Goal: Task Accomplishment & Management: Use online tool/utility

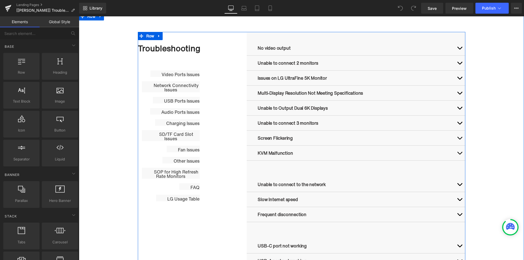
scroll to position [273, 0]
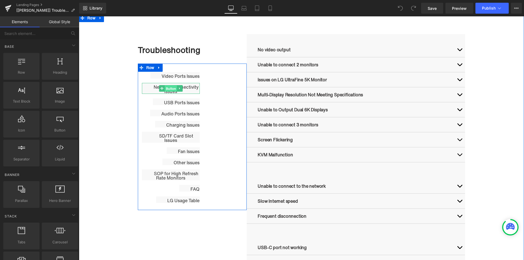
click at [169, 89] on span "Button" at bounding box center [171, 88] width 12 height 7
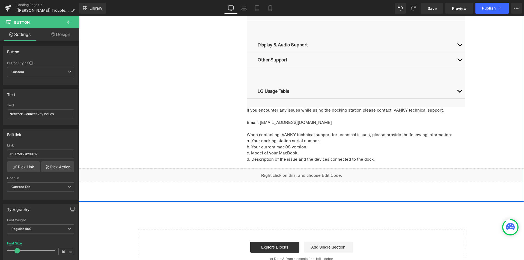
scroll to position [819, 0]
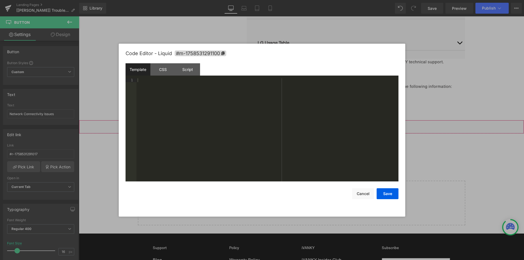
click at [286, 0] on div "Button You are previewing how the will restyle your page. You can not edit Elem…" at bounding box center [262, 0] width 524 height 0
click at [165, 67] on div "CSS" at bounding box center [162, 69] width 25 height 12
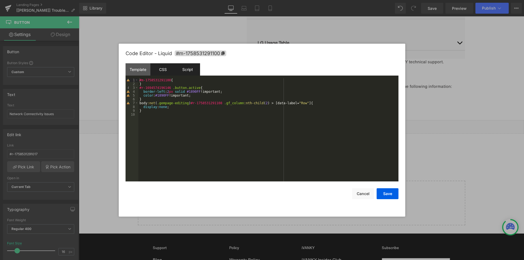
click at [188, 72] on div "Script" at bounding box center [187, 69] width 25 height 12
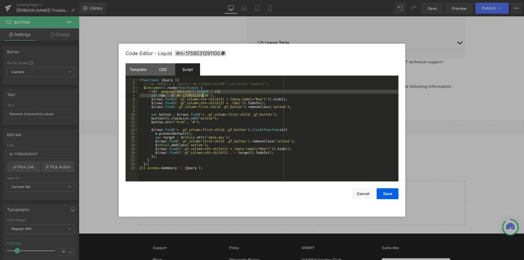
drag, startPoint x: 174, startPoint y: 93, endPoint x: 203, endPoint y: 95, distance: 29.0
click at [203, 95] on div "( function ( jQuery ) { // var $module = jQuery('#m-1758531291100').children('.…" at bounding box center [268, 133] width 260 height 111
click at [176, 96] on div "( function ( jQuery ) { // var $module = jQuery('#m-1758531291100').children('.…" at bounding box center [268, 129] width 260 height 103
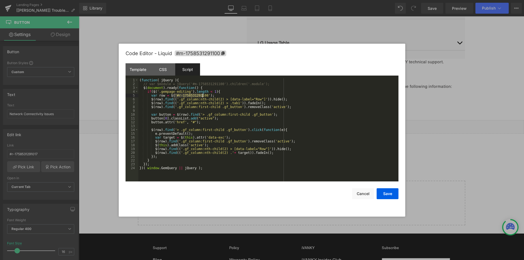
drag, startPoint x: 173, startPoint y: 95, endPoint x: 203, endPoint y: 96, distance: 29.5
click at [203, 96] on div "( function ( jQuery ) { // var $module = jQuery('#m-1758531291100').children('.…" at bounding box center [268, 133] width 260 height 111
drag, startPoint x: 176, startPoint y: 102, endPoint x: 214, endPoint y: 101, distance: 38.0
click at [214, 101] on div "( function ( jQuery ) { // var $module = jQuery('#m-1758531291100').children('.…" at bounding box center [268, 133] width 260 height 111
click at [179, 101] on div "( function ( jQuery ) { // var $module = jQuery('#m-1758531291100').children('.…" at bounding box center [268, 133] width 260 height 111
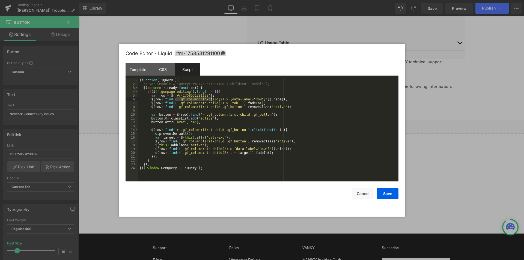
drag, startPoint x: 176, startPoint y: 98, endPoint x: 212, endPoint y: 98, distance: 36.3
click at [212, 98] on div "( function ( jQuery ) { // var $module = jQuery('#m-1758531291100').children('.…" at bounding box center [268, 133] width 260 height 111
click at [176, 103] on div "( function ( jQuery ) { // var $module = jQuery('#m-1758531291100').children('.…" at bounding box center [268, 133] width 260 height 111
drag, startPoint x: 255, startPoint y: 100, endPoint x: 176, endPoint y: 101, distance: 78.9
click at [176, 101] on div "( function ( jQuery ) { // var $module = jQuery('#m-1758531291100').children('.…" at bounding box center [268, 133] width 260 height 111
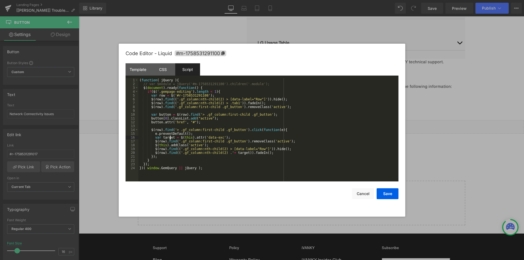
click at [171, 136] on div "( function ( jQuery ) { // var $module = jQuery('#m-1758531291100').children('.…" at bounding box center [268, 133] width 260 height 111
click at [235, 138] on div "( function ( jQuery ) { // var $module = jQuery('#m-1758531291100').children('.…" at bounding box center [268, 133] width 260 height 111
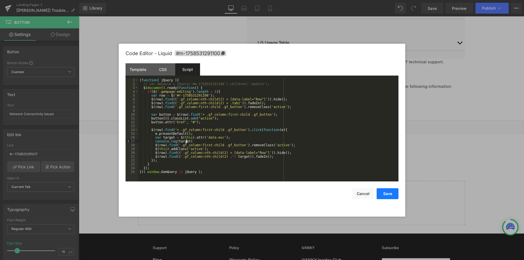
click at [388, 194] on button "Save" at bounding box center [388, 193] width 22 height 11
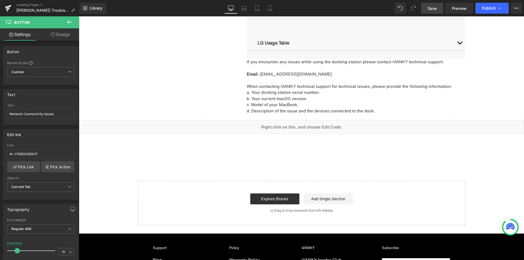
click at [429, 8] on span "Save" at bounding box center [432, 8] width 9 height 6
click at [459, 11] on span "Preview" at bounding box center [459, 8] width 15 height 6
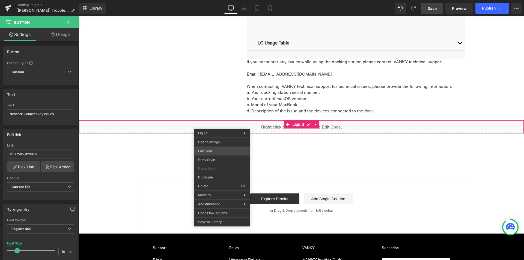
click at [205, 0] on div "Button You are previewing how the will restyle your page. You can not edit Elem…" at bounding box center [262, 0] width 524 height 0
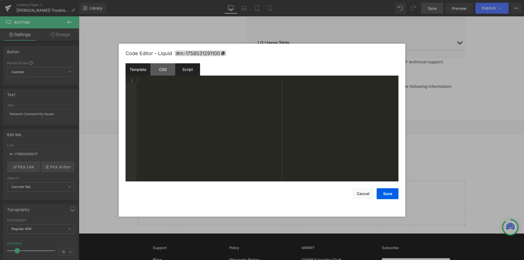
click at [179, 68] on div "Script" at bounding box center [187, 69] width 25 height 12
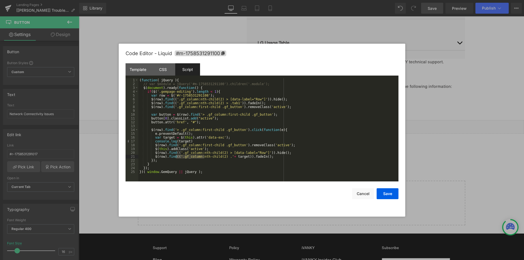
drag, startPoint x: 176, startPoint y: 156, endPoint x: 204, endPoint y: 156, distance: 28.1
click at [204, 156] on div "( function ( jQuery ) { // var $module = jQuery('#m-1758531291100').children('.…" at bounding box center [268, 133] width 260 height 111
click at [185, 157] on div "( function ( jQuery ) { // var $module = jQuery('#m-1758531291100').children('.…" at bounding box center [268, 129] width 260 height 103
drag, startPoint x: 178, startPoint y: 156, endPoint x: 241, endPoint y: 156, distance: 62.5
click at [241, 156] on div "( function ( jQuery ) { // var $module = jQuery('#m-1758531291100').children('.…" at bounding box center [268, 133] width 260 height 111
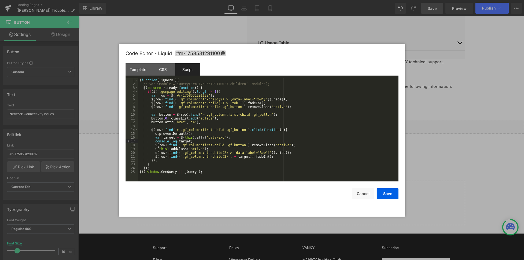
click at [182, 140] on div "( function ( jQuery ) { // var $module = jQuery('#m-1758531291100').children('.…" at bounding box center [268, 133] width 260 height 111
drag, startPoint x: 173, startPoint y: 96, endPoint x: 203, endPoint y: 94, distance: 30.4
click at [203, 94] on div "( function ( jQuery ) { // var $module = jQuery('#m-1758531291100').children('.…" at bounding box center [268, 133] width 260 height 111
click at [178, 141] on div "( function ( jQuery ) { // var $module = jQuery('#m-1758531291100').children('.…" at bounding box center [268, 133] width 260 height 111
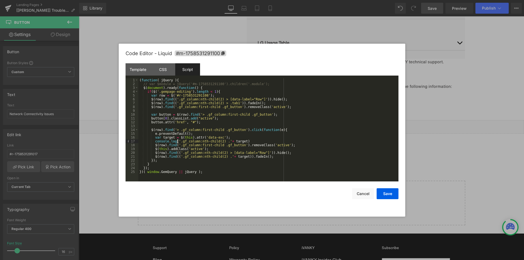
paste textarea
click at [179, 141] on div "( function ( jQuery ) { // var $module = jQuery('#m-1758531291100').children('.…" at bounding box center [268, 133] width 260 height 111
click at [391, 194] on button "Save" at bounding box center [388, 193] width 22 height 11
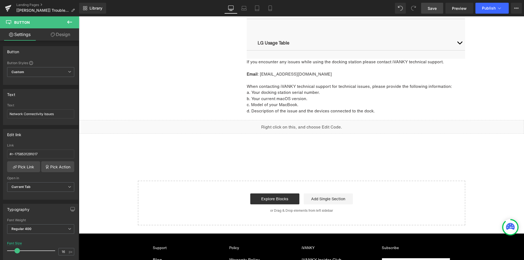
click at [431, 8] on span "Save" at bounding box center [432, 8] width 9 height 6
click at [434, 6] on span "Save" at bounding box center [432, 8] width 9 height 6
click at [461, 7] on span "Preview" at bounding box center [459, 8] width 15 height 6
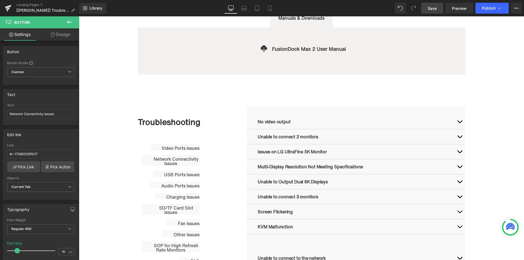
scroll to position [246, 0]
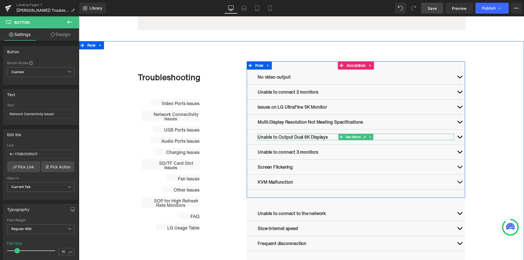
click at [309, 138] on p "Unable to Output Dual 6K Displays" at bounding box center [356, 137] width 197 height 7
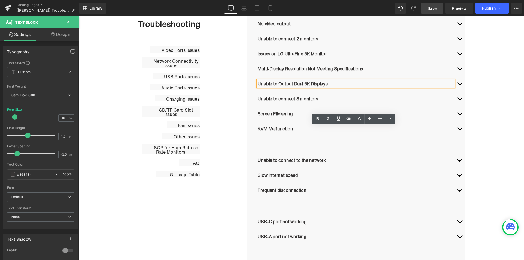
scroll to position [300, 0]
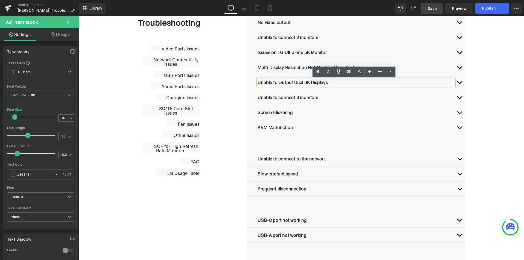
click at [257, 147] on ul "Row" at bounding box center [260, 147] width 20 height 7
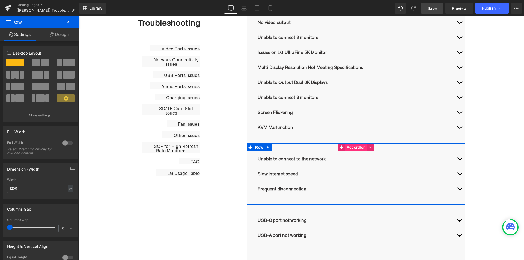
click at [351, 146] on span "Accordion" at bounding box center [356, 147] width 22 height 8
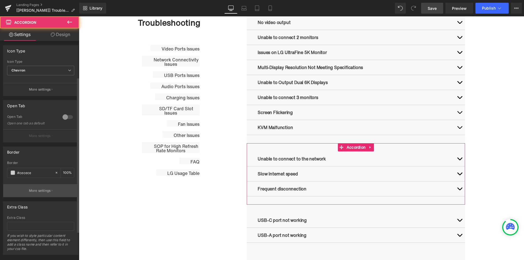
scroll to position [92, 0]
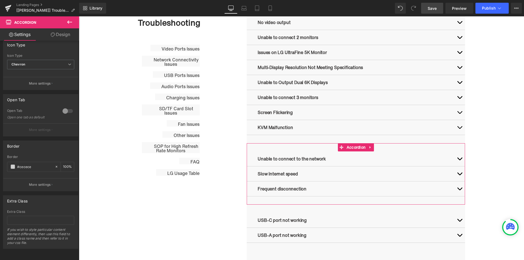
click at [60, 37] on link "Design" at bounding box center [61, 34] width 40 height 12
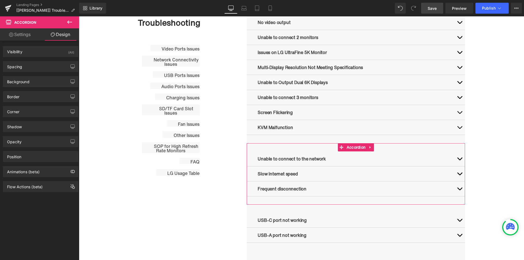
click at [20, 36] on link "Settings" at bounding box center [20, 34] width 40 height 12
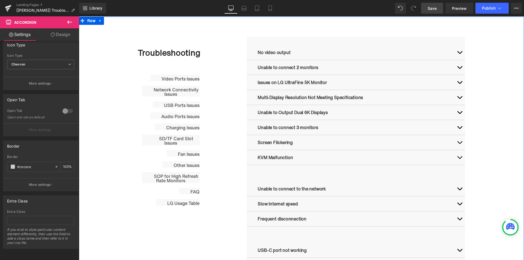
scroll to position [246, 0]
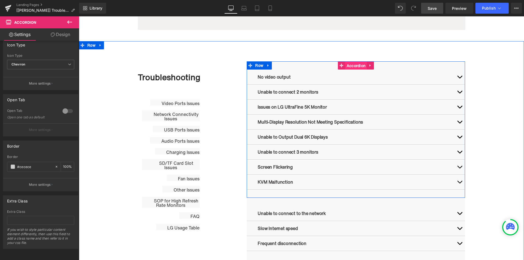
click at [350, 63] on span "Accordion" at bounding box center [356, 66] width 22 height 8
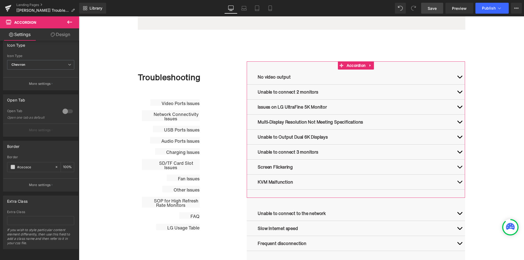
scroll to position [149, 0]
click at [56, 33] on link "Design" at bounding box center [61, 34] width 40 height 12
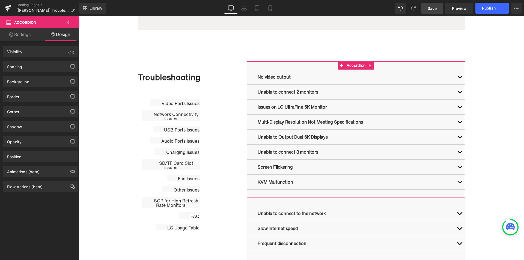
click at [14, 34] on link "Settings" at bounding box center [20, 34] width 40 height 12
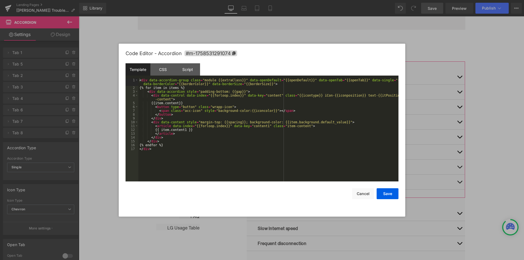
click at [350, 0] on div "Accordion You are previewing how the will restyle your page. You can not edit E…" at bounding box center [262, 0] width 524 height 0
click at [362, 195] on button "Cancel" at bounding box center [363, 193] width 22 height 11
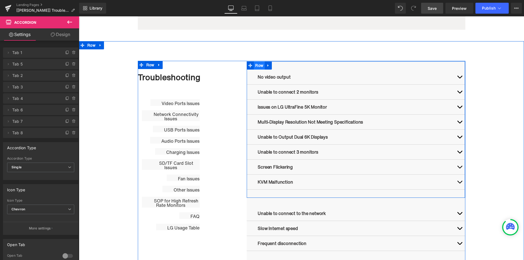
click at [259, 66] on ul "Row" at bounding box center [259, 65] width 25 height 8
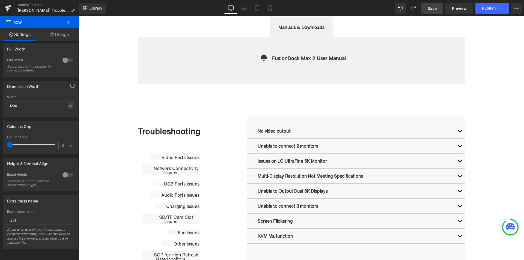
scroll to position [191, 0]
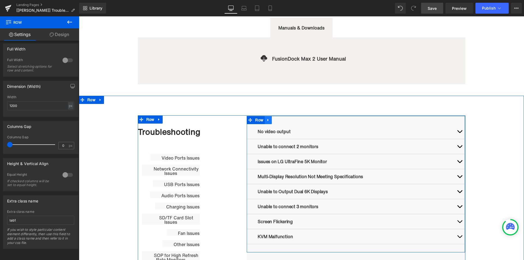
click at [259, 119] on span "Row" at bounding box center [259, 120] width 11 height 8
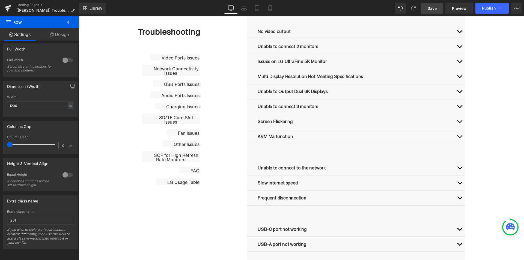
scroll to position [300, 0]
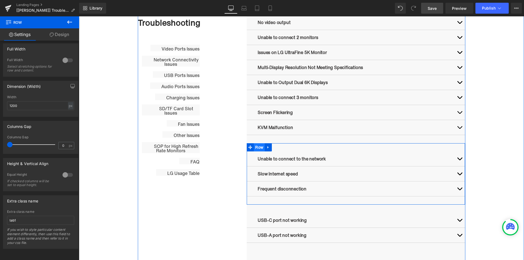
click at [254, 148] on span "Row" at bounding box center [259, 147] width 11 height 8
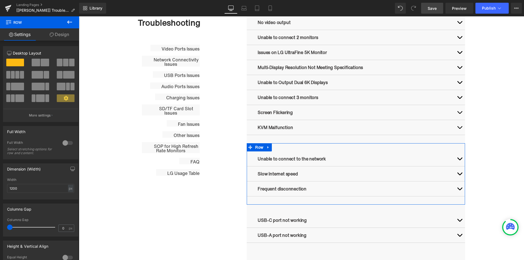
click at [57, 32] on link "Design" at bounding box center [60, 34] width 40 height 12
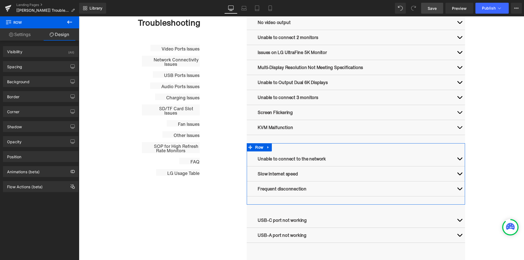
click at [22, 36] on link "Settings" at bounding box center [20, 34] width 40 height 12
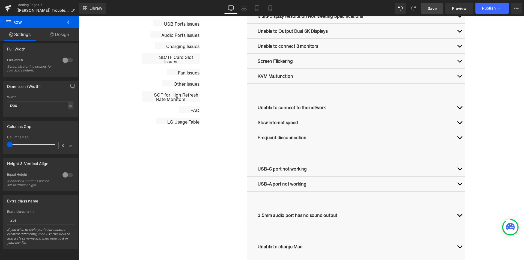
scroll to position [355, 0]
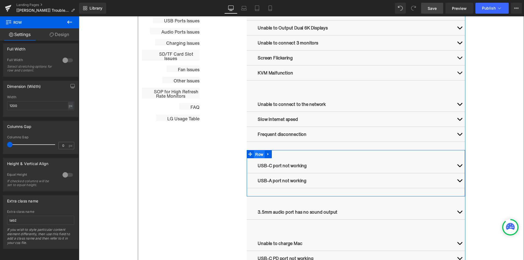
click at [254, 153] on span "Row" at bounding box center [259, 154] width 11 height 8
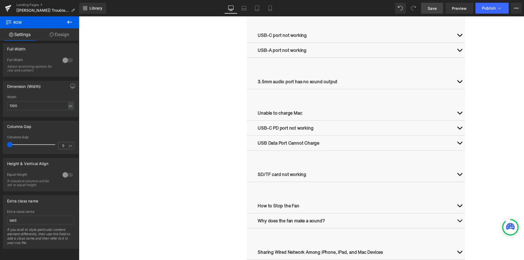
scroll to position [492, 0]
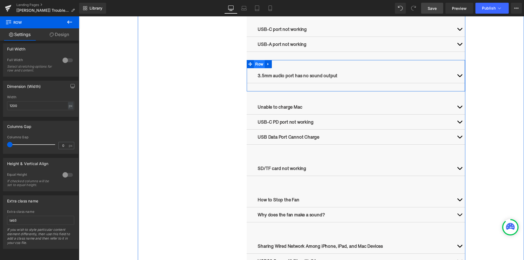
click at [259, 64] on span "Row" at bounding box center [259, 64] width 11 height 8
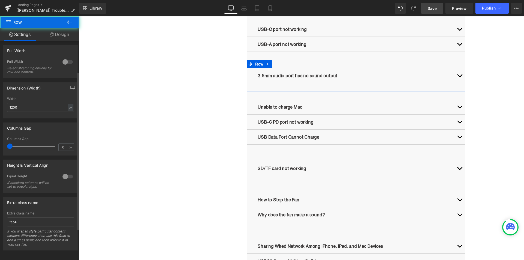
scroll to position [87, 0]
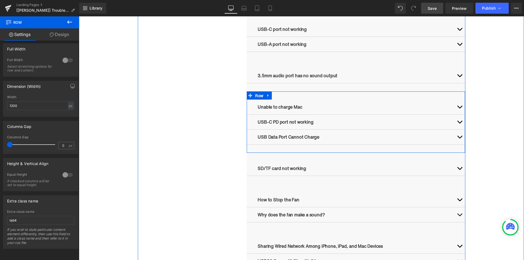
click at [256, 96] on ul "Row" at bounding box center [259, 95] width 25 height 8
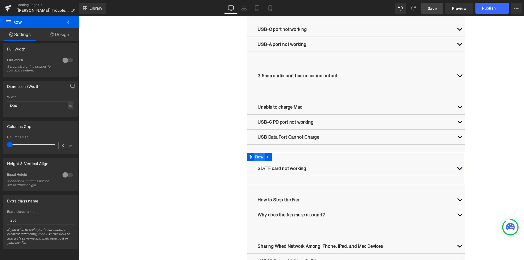
click at [257, 159] on ul "Row" at bounding box center [259, 157] width 25 height 8
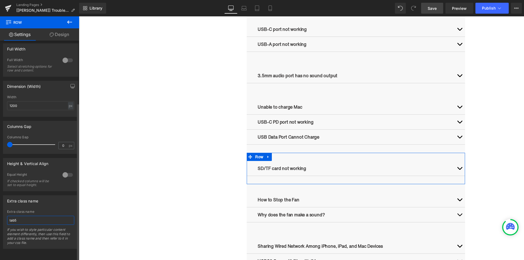
click at [22, 216] on input "tab5" at bounding box center [40, 220] width 67 height 9
type input "tab6"
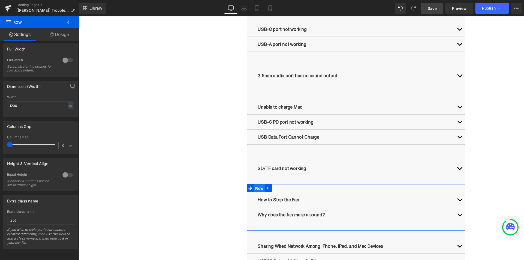
click at [256, 190] on ul "Row" at bounding box center [259, 188] width 25 height 8
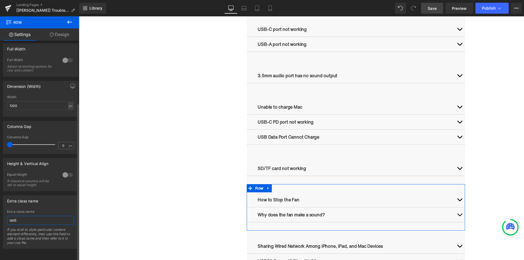
drag, startPoint x: 22, startPoint y: 217, endPoint x: 15, endPoint y: 217, distance: 6.8
click at [15, 217] on input "tab5" at bounding box center [40, 220] width 67 height 9
type input "tab7"
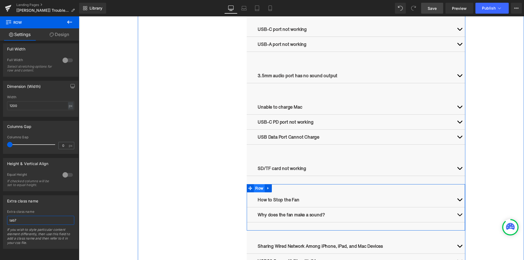
click at [260, 188] on span "Row" at bounding box center [259, 188] width 11 height 8
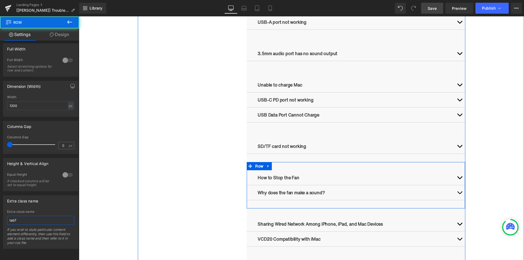
scroll to position [546, 0]
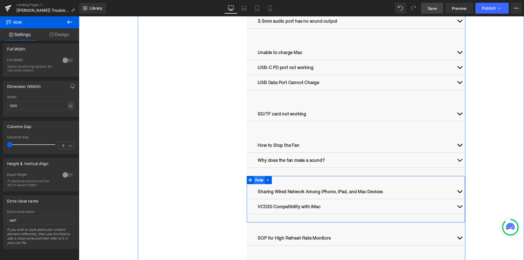
click at [258, 180] on ul "Row" at bounding box center [259, 180] width 25 height 8
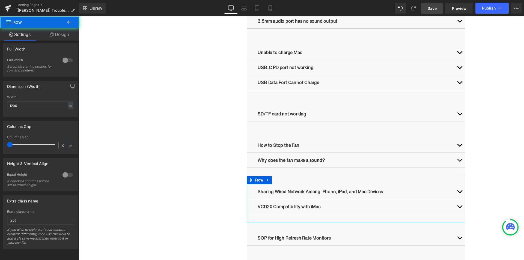
scroll to position [87, 0]
drag, startPoint x: 21, startPoint y: 218, endPoint x: 15, endPoint y: 218, distance: 6.6
click at [15, 218] on input "tab5" at bounding box center [40, 220] width 67 height 9
type input "tab8"
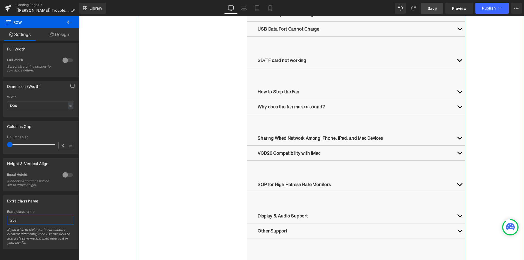
scroll to position [601, 0]
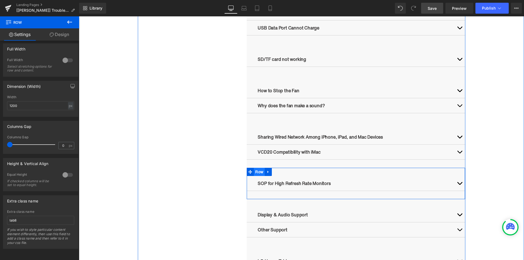
click at [257, 172] on ul "Row" at bounding box center [259, 172] width 25 height 8
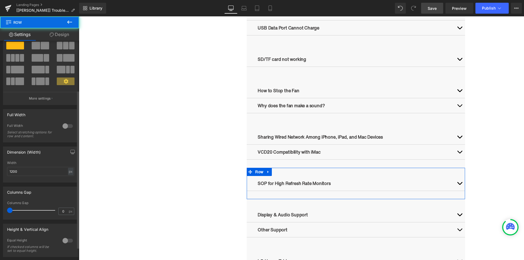
scroll to position [87, 0]
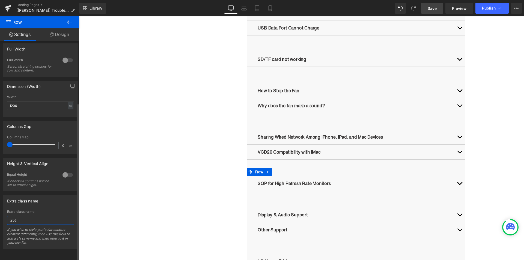
drag, startPoint x: 33, startPoint y: 216, endPoint x: 14, endPoint y: 215, distance: 18.6
click at [14, 216] on input "tab5" at bounding box center [40, 220] width 67 height 9
type input "tab9"
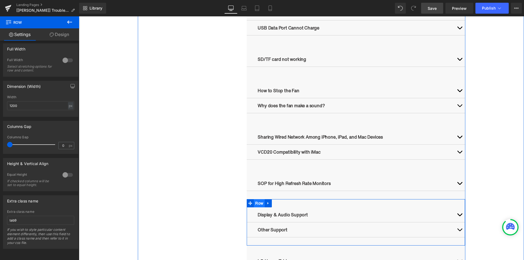
click at [256, 203] on span "Row" at bounding box center [259, 203] width 11 height 8
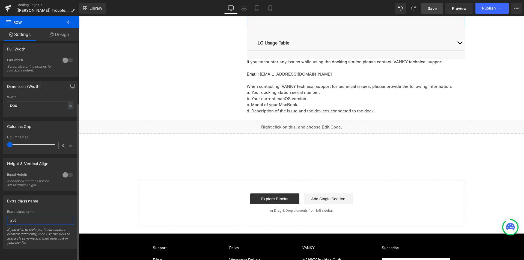
click at [25, 216] on input "tab5" at bounding box center [40, 220] width 67 height 9
type input "tab10"
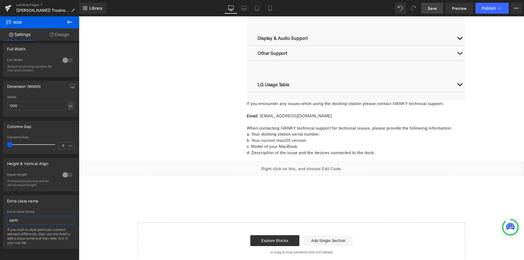
scroll to position [765, 0]
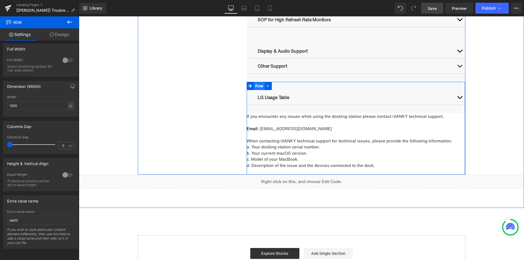
click at [257, 87] on span "Row" at bounding box center [259, 86] width 11 height 8
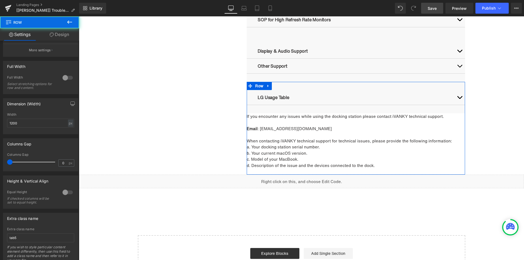
scroll to position [87, 0]
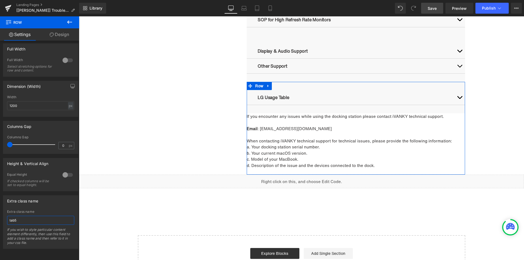
click at [28, 216] on input "tab5" at bounding box center [40, 220] width 67 height 9
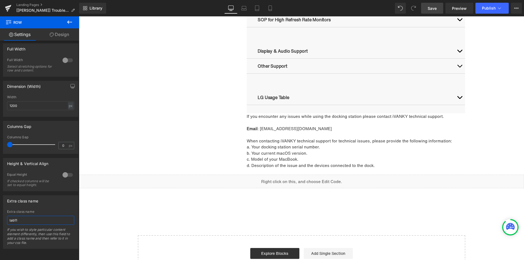
type input "tab11"
drag, startPoint x: 431, startPoint y: 7, endPoint x: 394, endPoint y: 52, distance: 58.9
click at [431, 7] on span "Save" at bounding box center [432, 8] width 9 height 6
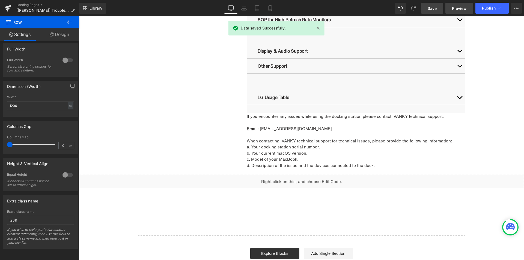
click at [459, 7] on span "Preview" at bounding box center [459, 8] width 15 height 6
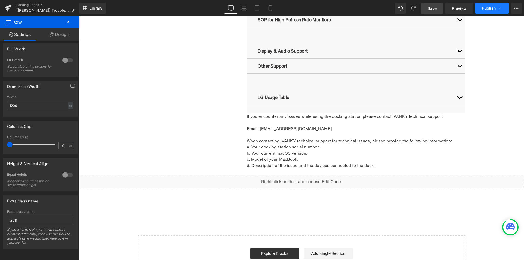
click at [487, 8] on span "Publish" at bounding box center [489, 8] width 14 height 4
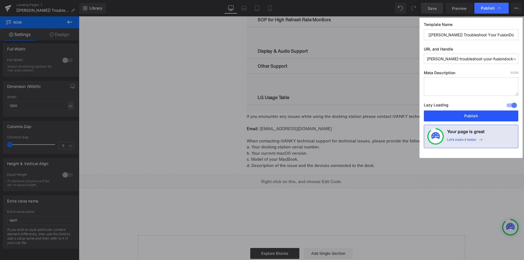
click at [448, 115] on button "Publish" at bounding box center [471, 116] width 94 height 11
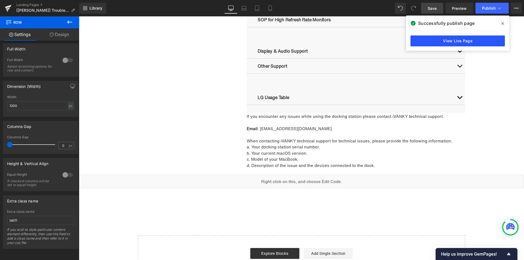
click at [463, 42] on link "View Live Page" at bounding box center [458, 41] width 94 height 11
